Goal: Information Seeking & Learning: Understand process/instructions

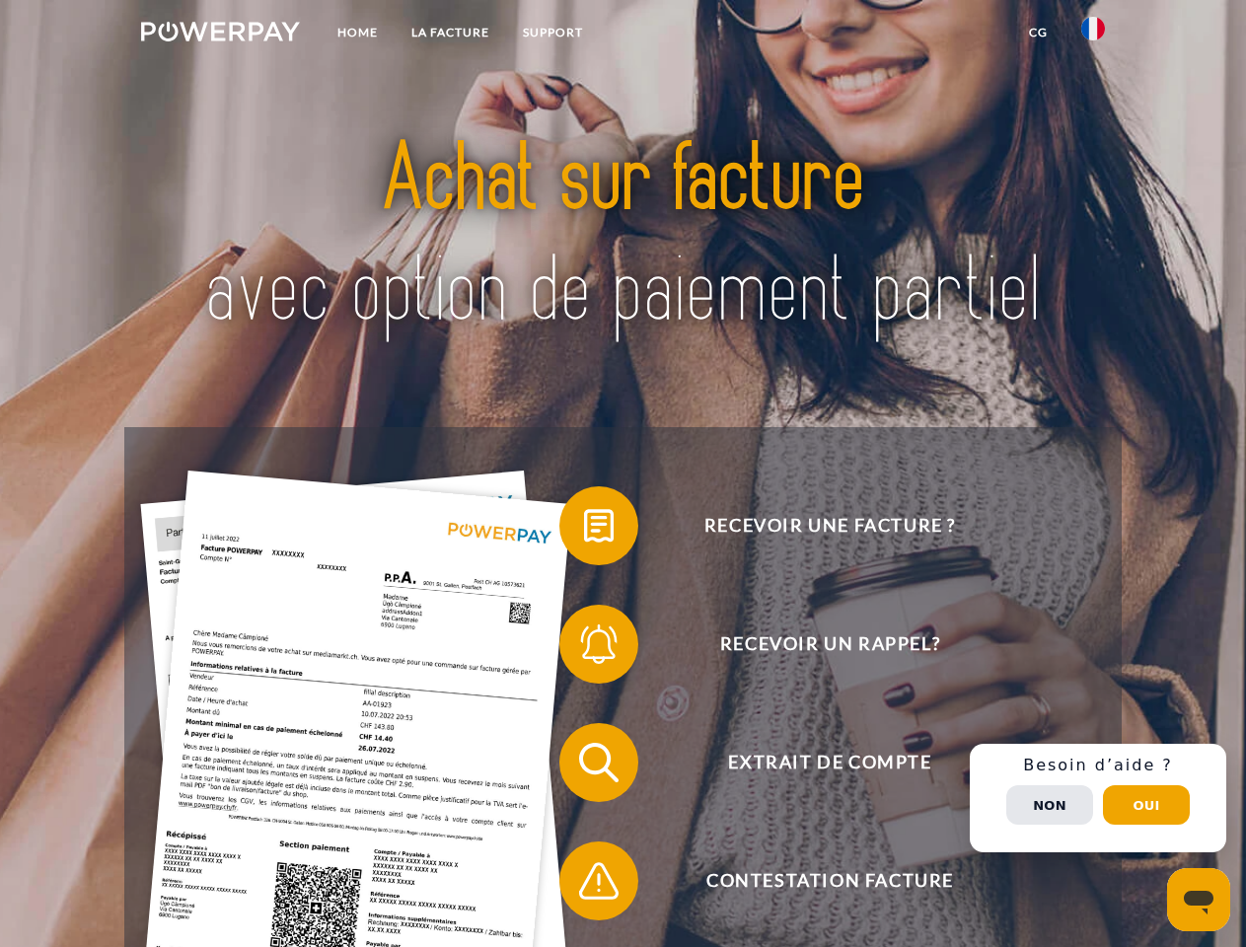
click at [220, 35] on img at bounding box center [220, 32] width 159 height 20
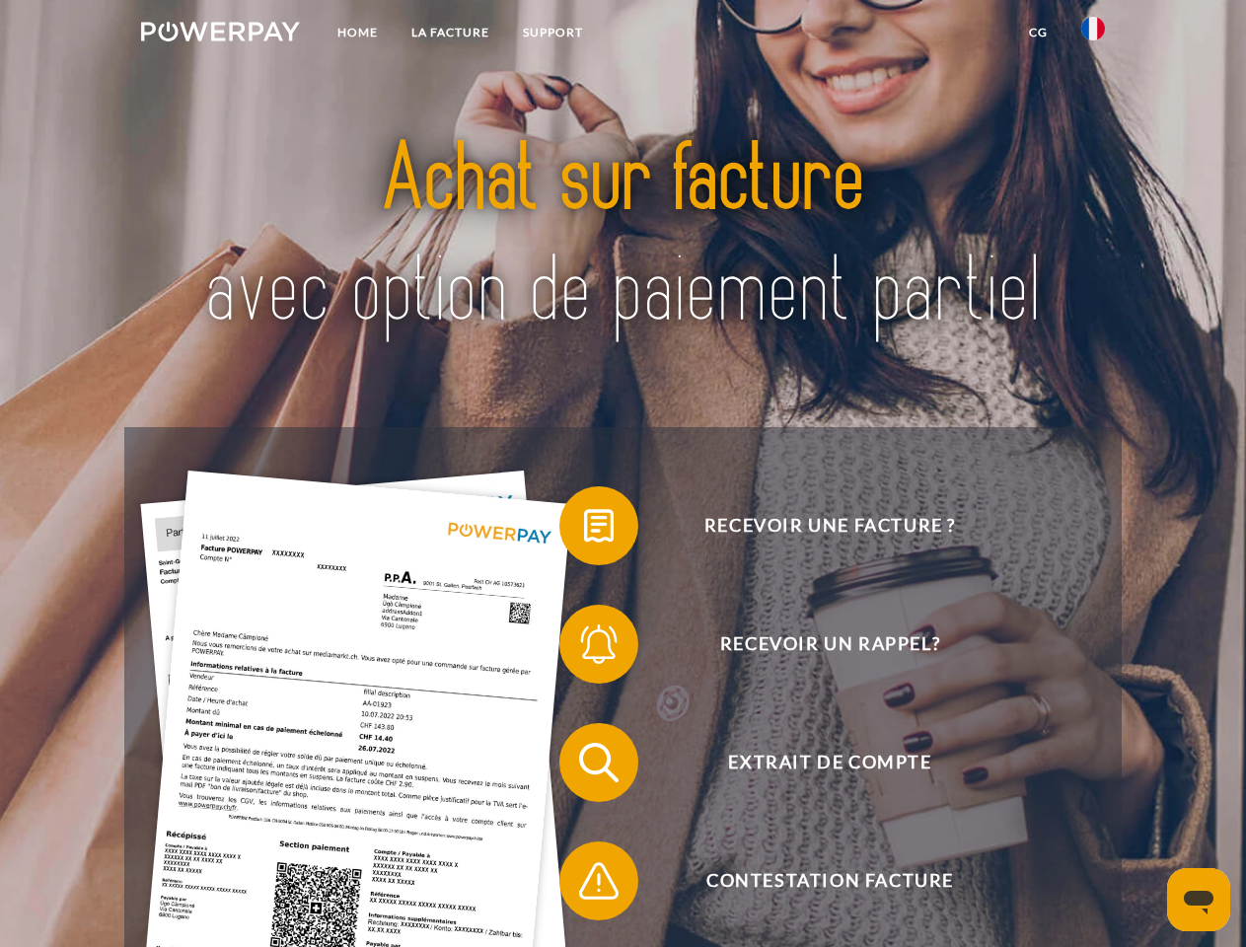
click at [1093, 35] on img at bounding box center [1093, 29] width 24 height 24
click at [1038, 33] on link "CG" at bounding box center [1038, 33] width 52 height 36
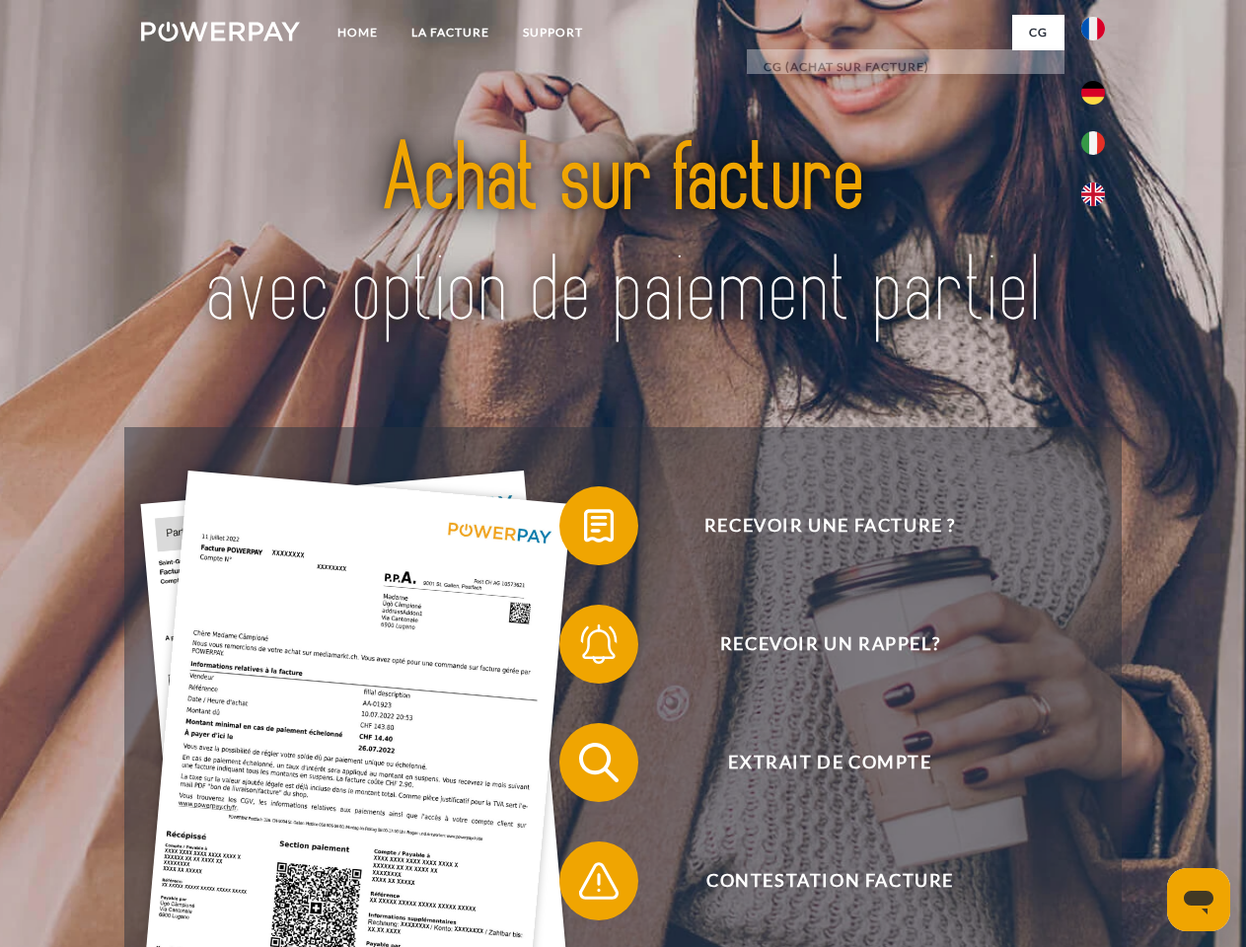
click at [584, 530] on span at bounding box center [569, 525] width 99 height 99
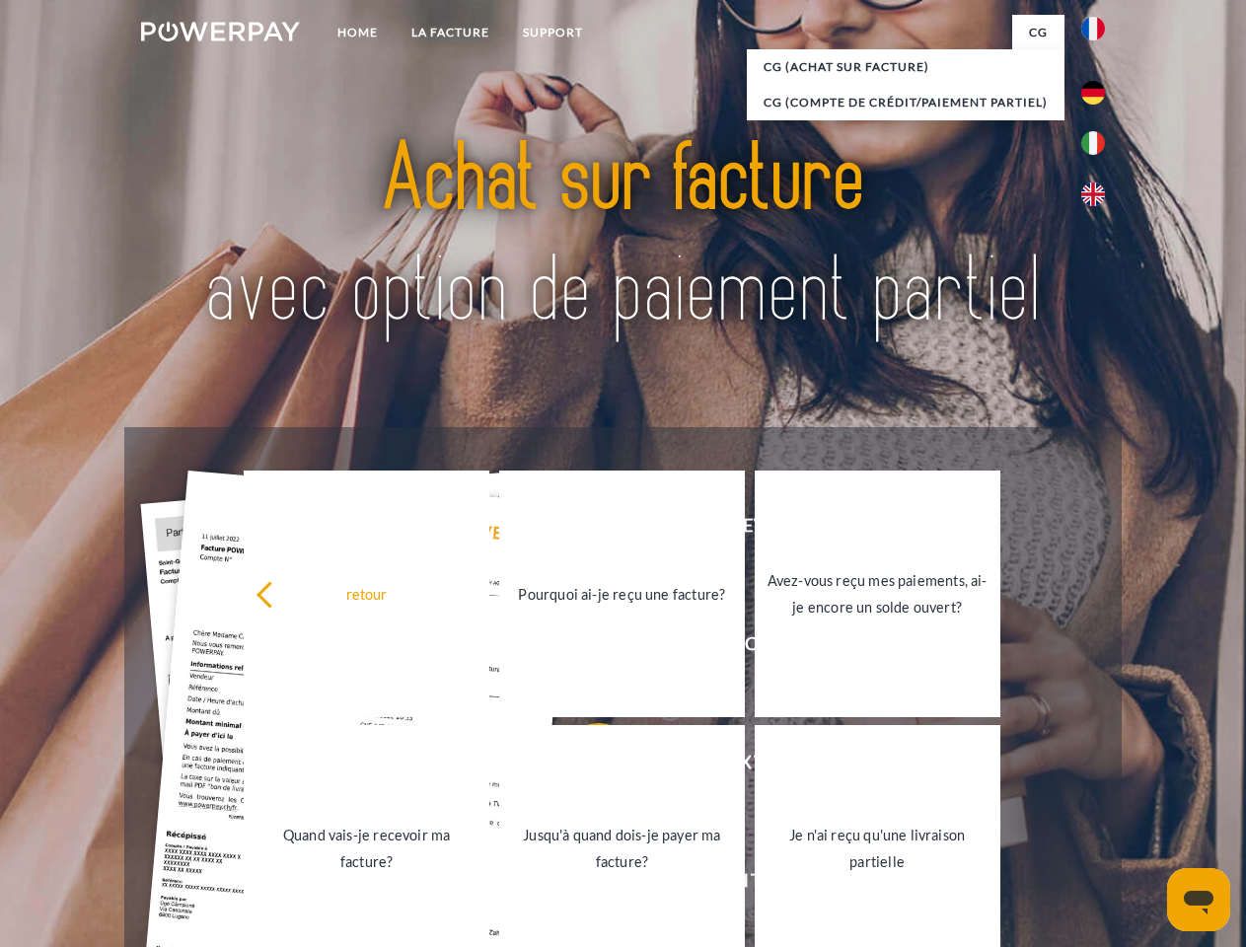
click at [584, 648] on link "Pourquoi ai-je reçu une facture?" at bounding box center [622, 593] width 246 height 247
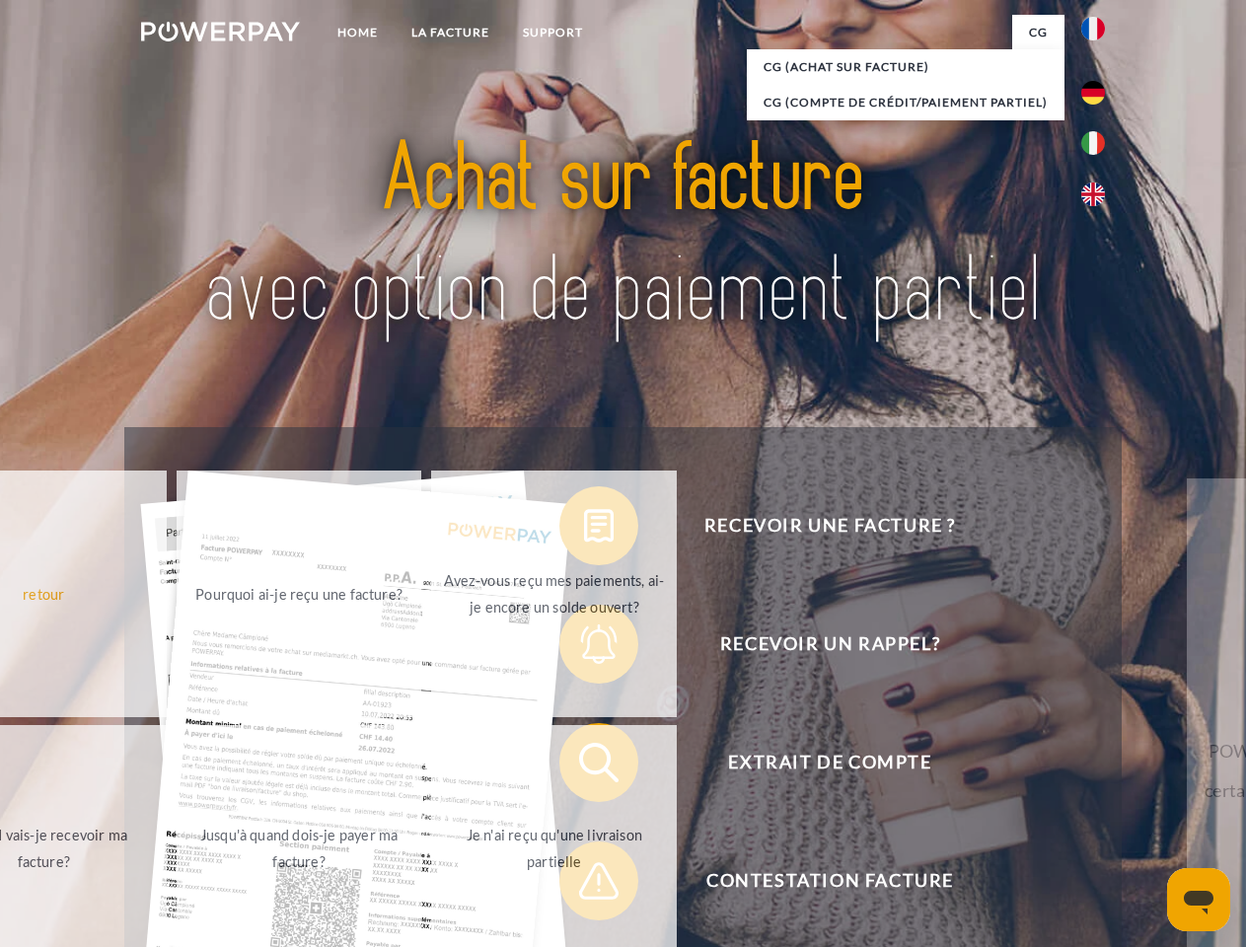
click at [584, 766] on span at bounding box center [569, 762] width 99 height 99
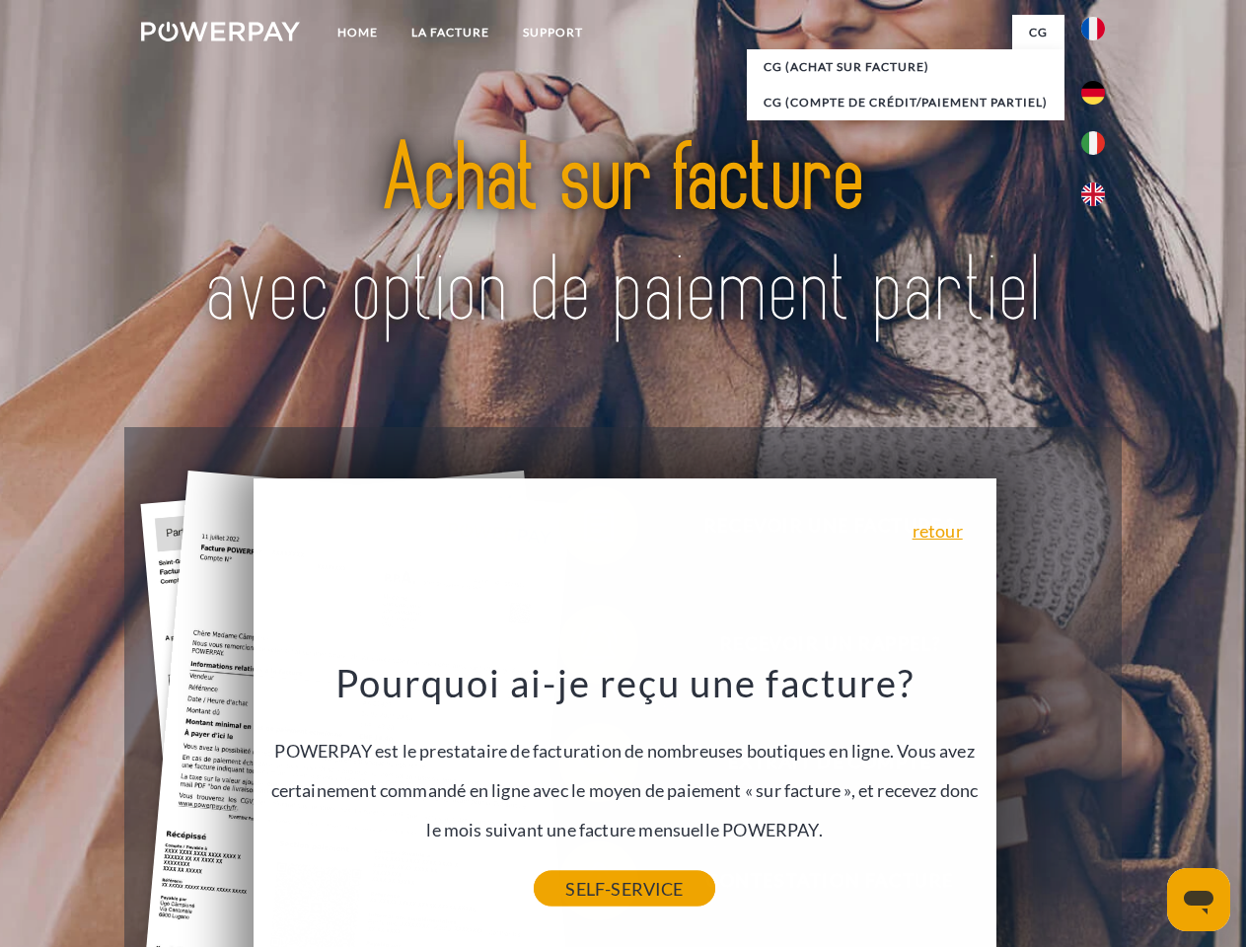
click at [584, 885] on link "SELF-SERVICE" at bounding box center [624, 889] width 180 height 36
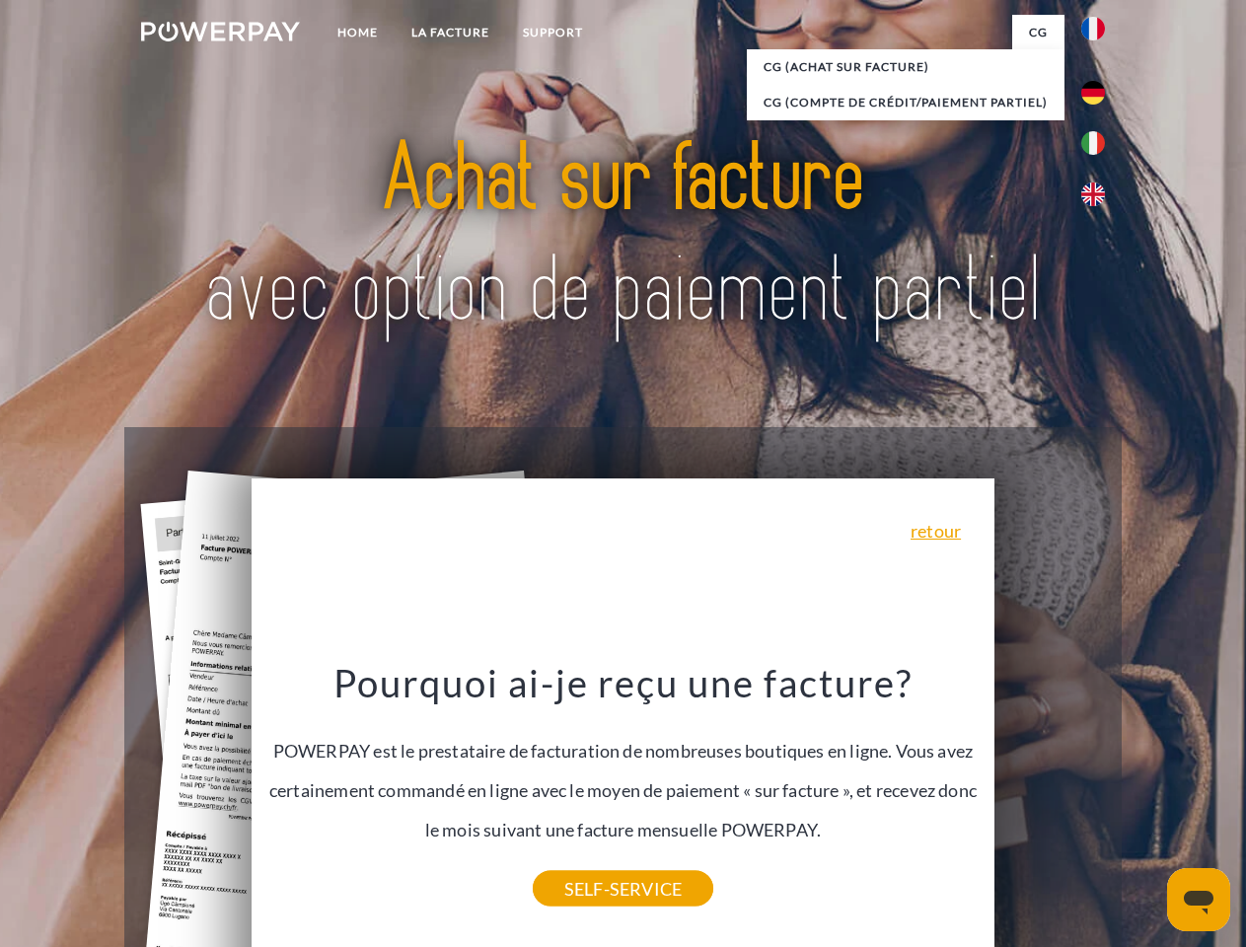
click at [1098, 798] on div "Recevoir une facture ? Recevoir un rappel? Extrait de compte retour" at bounding box center [622, 821] width 996 height 789
click at [1049, 802] on span "Extrait de compte" at bounding box center [829, 762] width 483 height 79
click at [1146, 805] on header "Home LA FACTURE Support" at bounding box center [623, 681] width 1246 height 1362
